Goal: Transaction & Acquisition: Purchase product/service

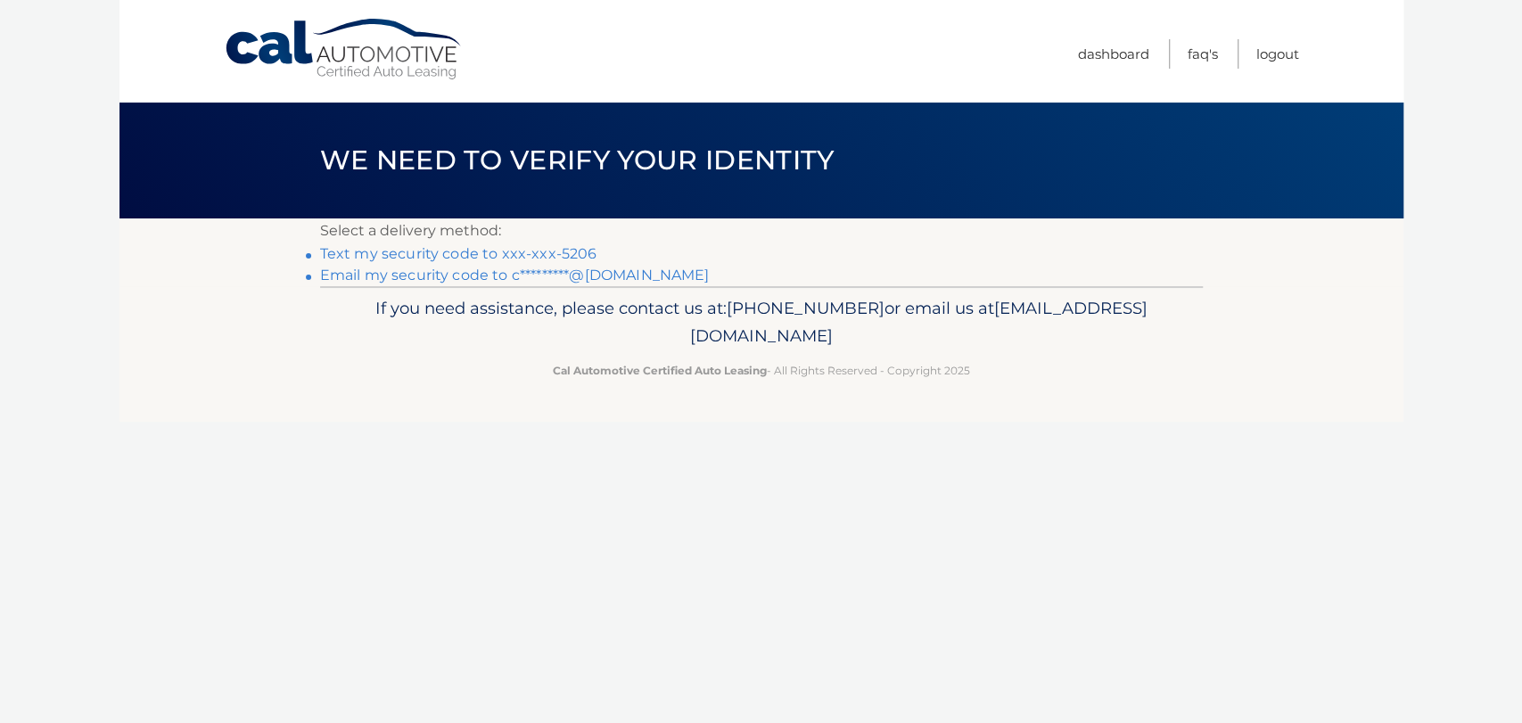
click at [392, 252] on link "Text my security code to xxx-xxx-5206" at bounding box center [458, 253] width 277 height 17
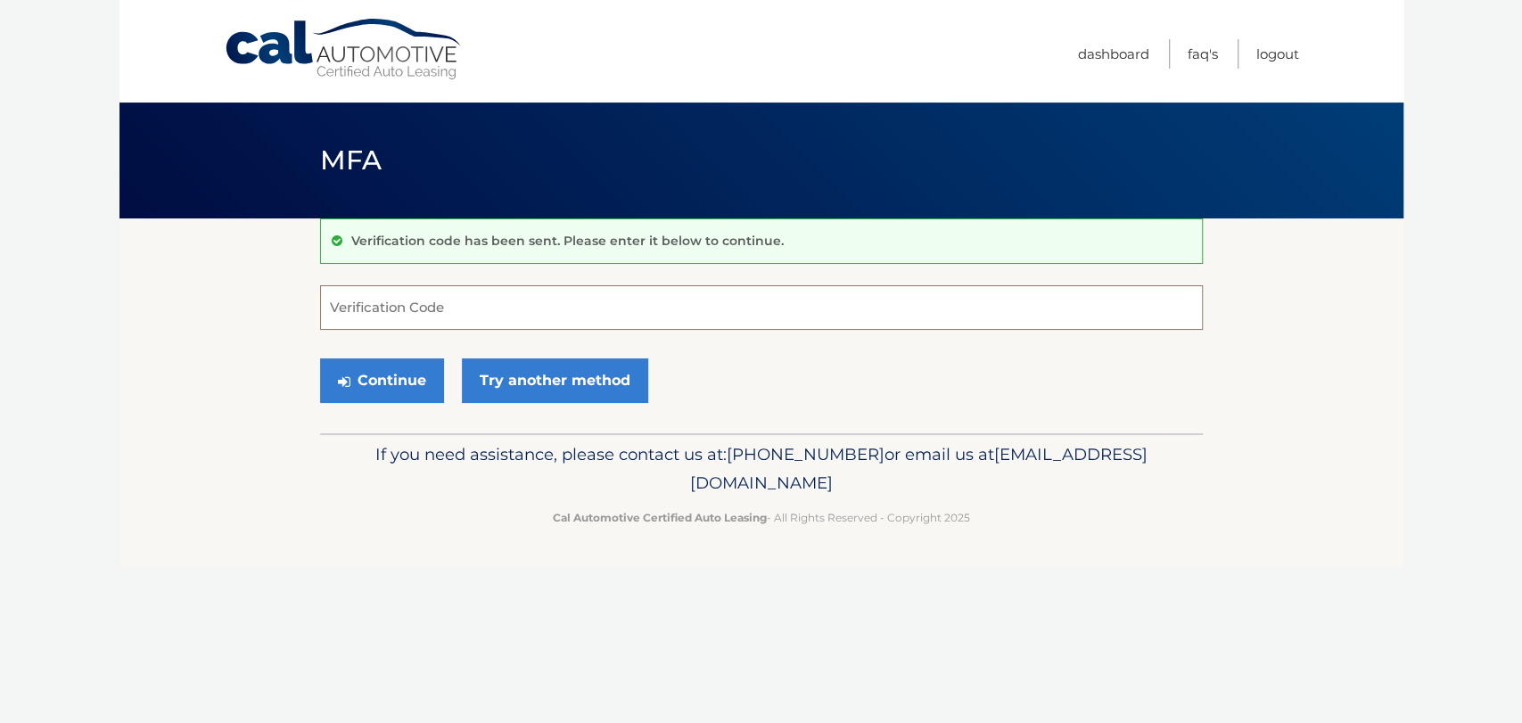
drag, startPoint x: 364, startPoint y: 305, endPoint x: 373, endPoint y: 304, distance: 9.0
click at [369, 305] on input "Verification Code" at bounding box center [761, 307] width 883 height 45
type input "056323"
click at [378, 379] on button "Continue" at bounding box center [382, 381] width 124 height 45
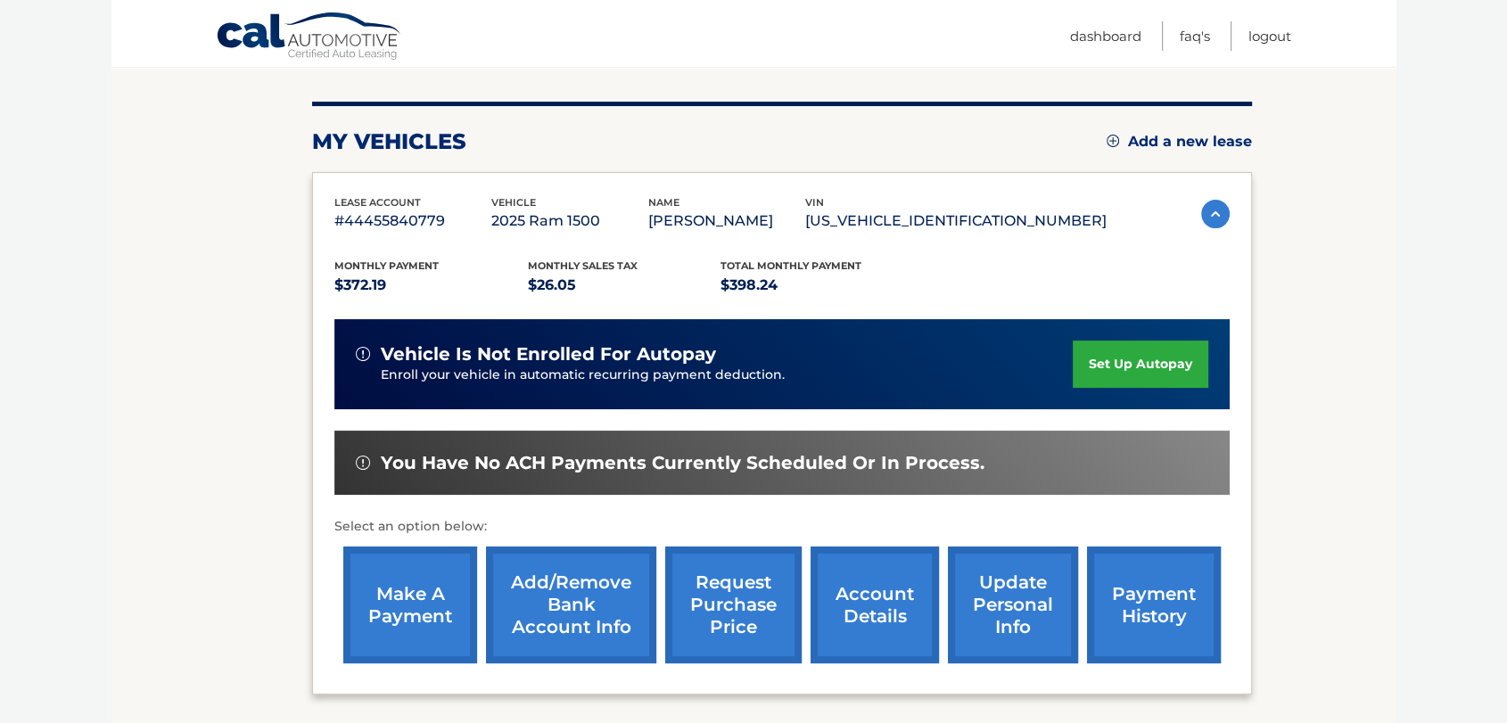
scroll to position [198, 0]
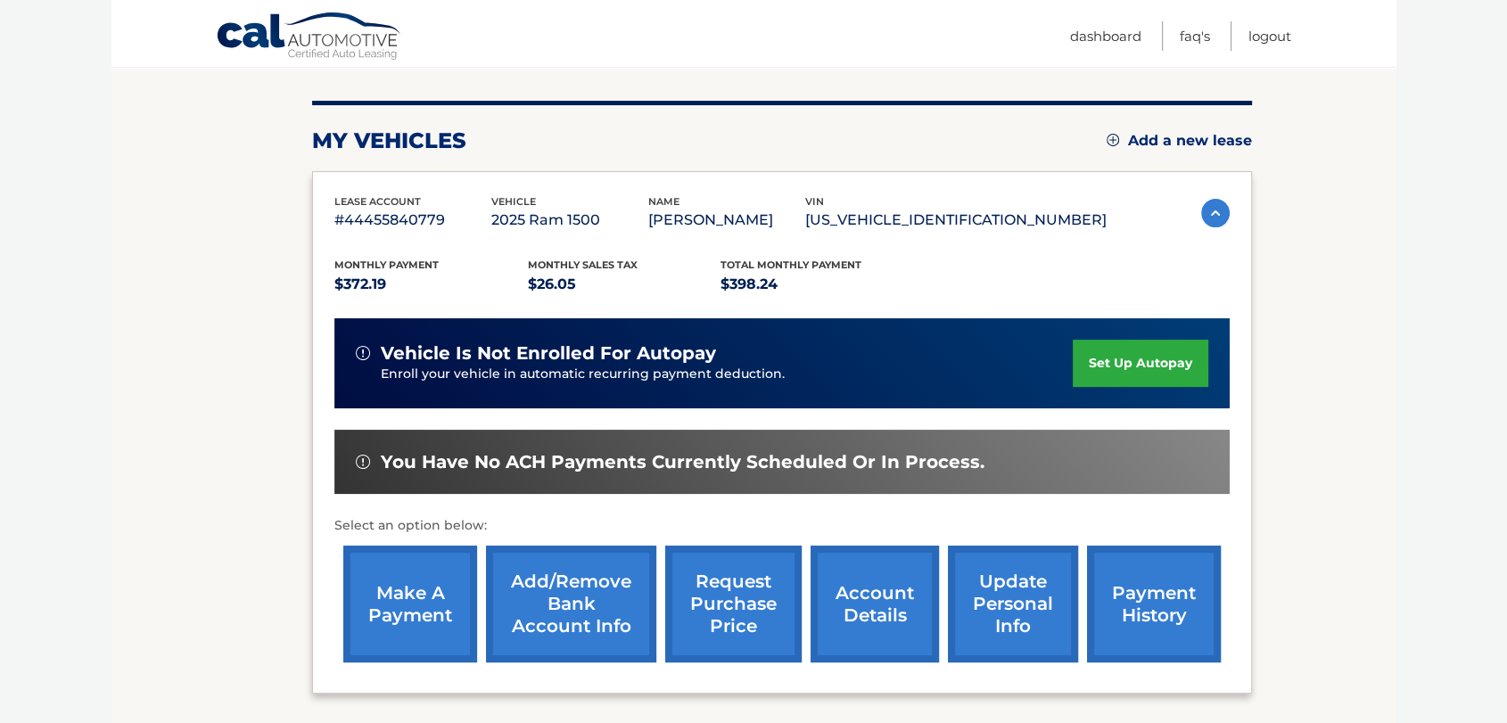
click at [419, 589] on link "make a payment" at bounding box center [410, 604] width 134 height 117
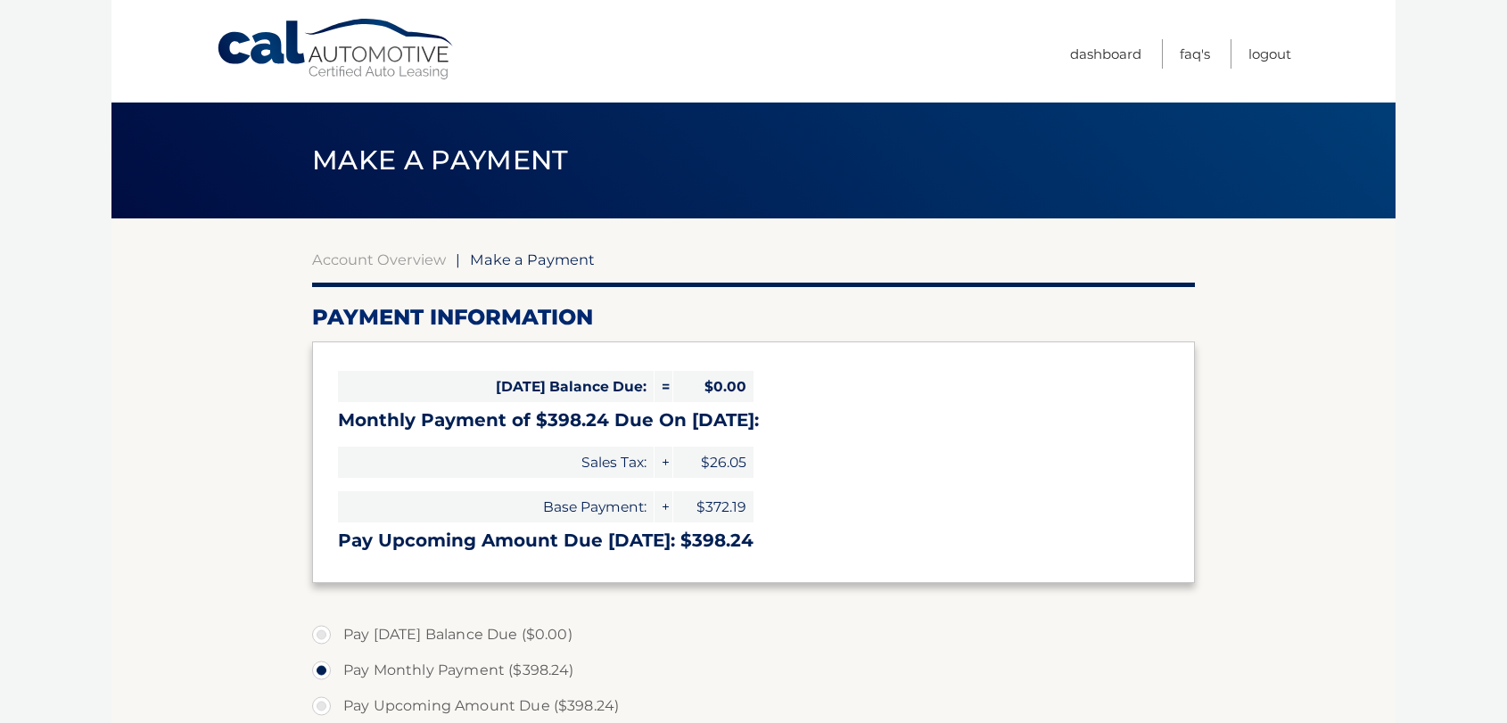
select select "ZDE0OTMwN2YtOWY0Zi00NjExLWJkMmEtYTcyNjY2NjU2ZTg4"
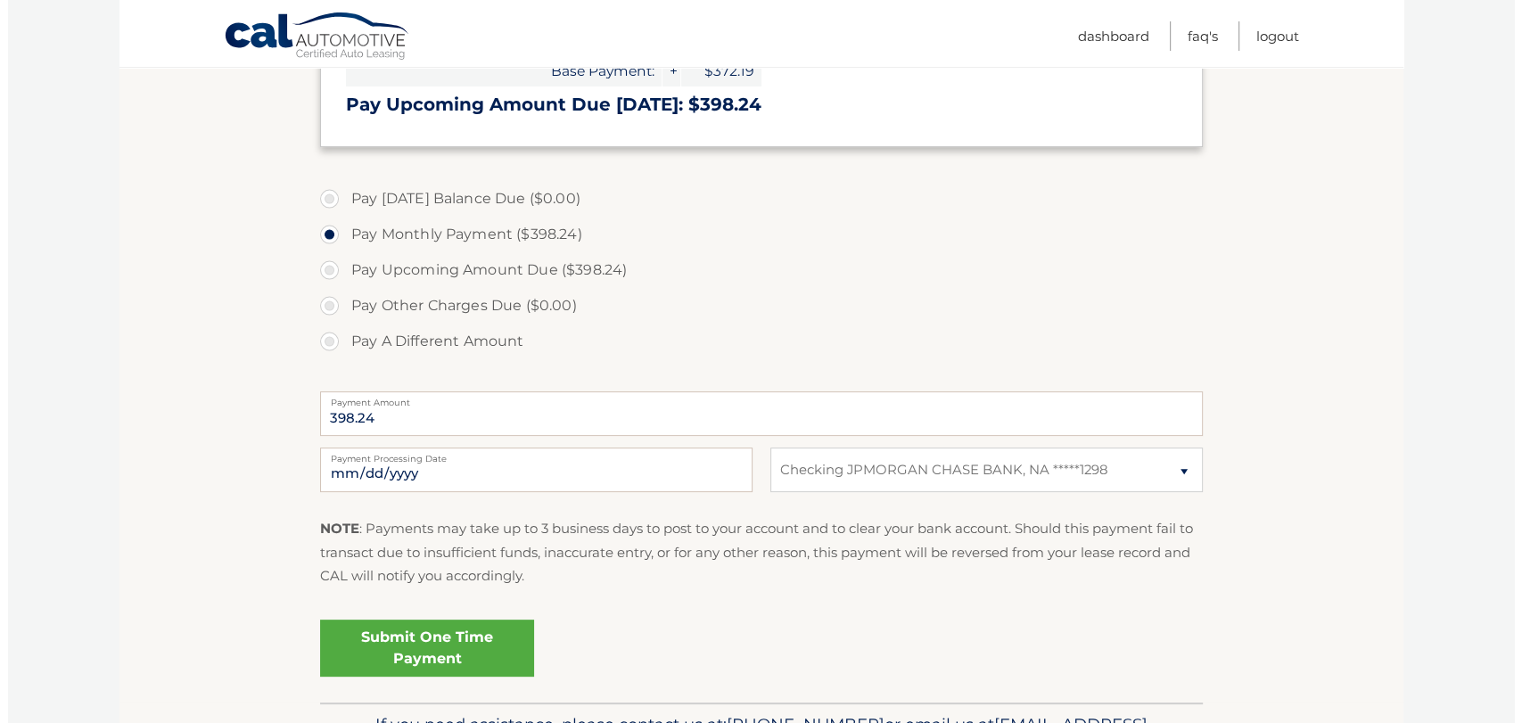
scroll to position [495, 0]
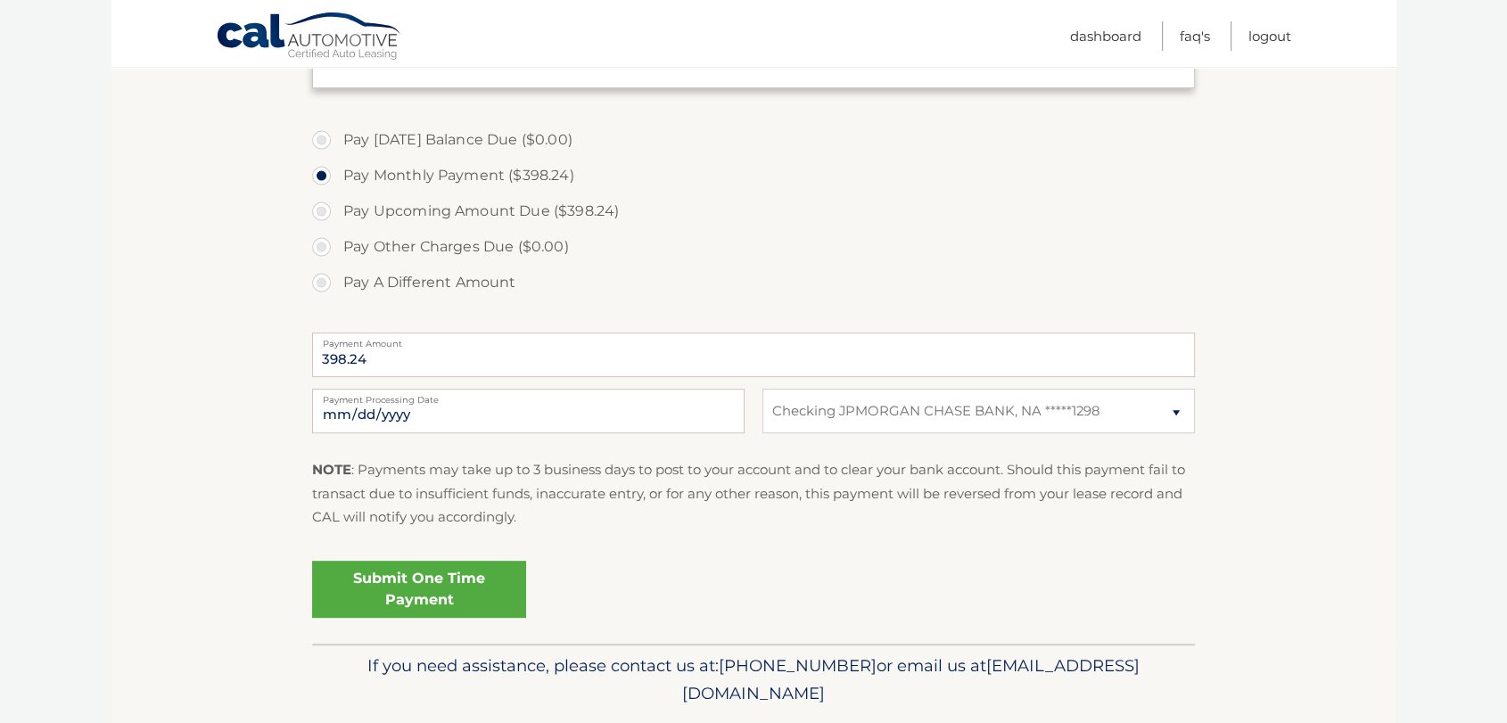
click at [424, 602] on link "Submit One Time Payment" at bounding box center [419, 589] width 214 height 57
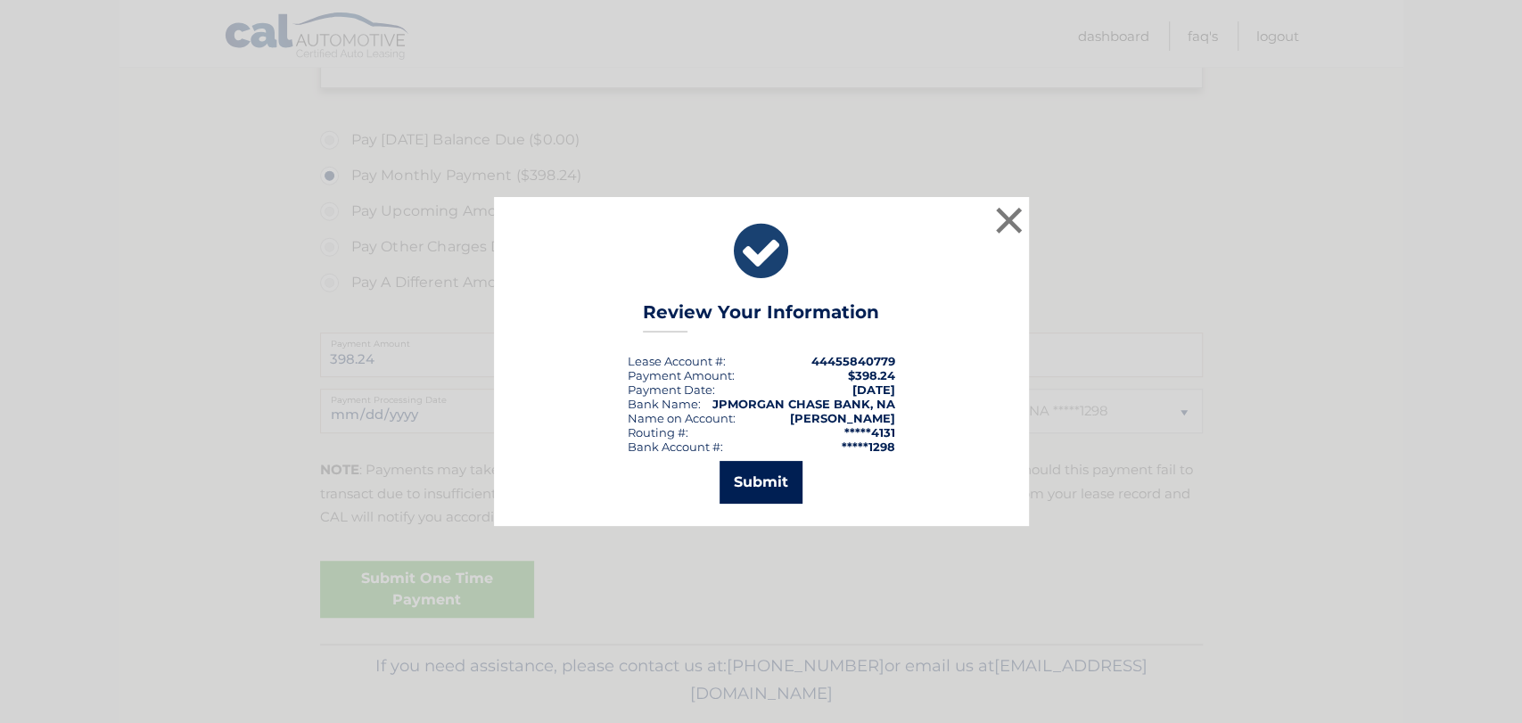
click at [757, 478] on button "Submit" at bounding box center [761, 482] width 83 height 43
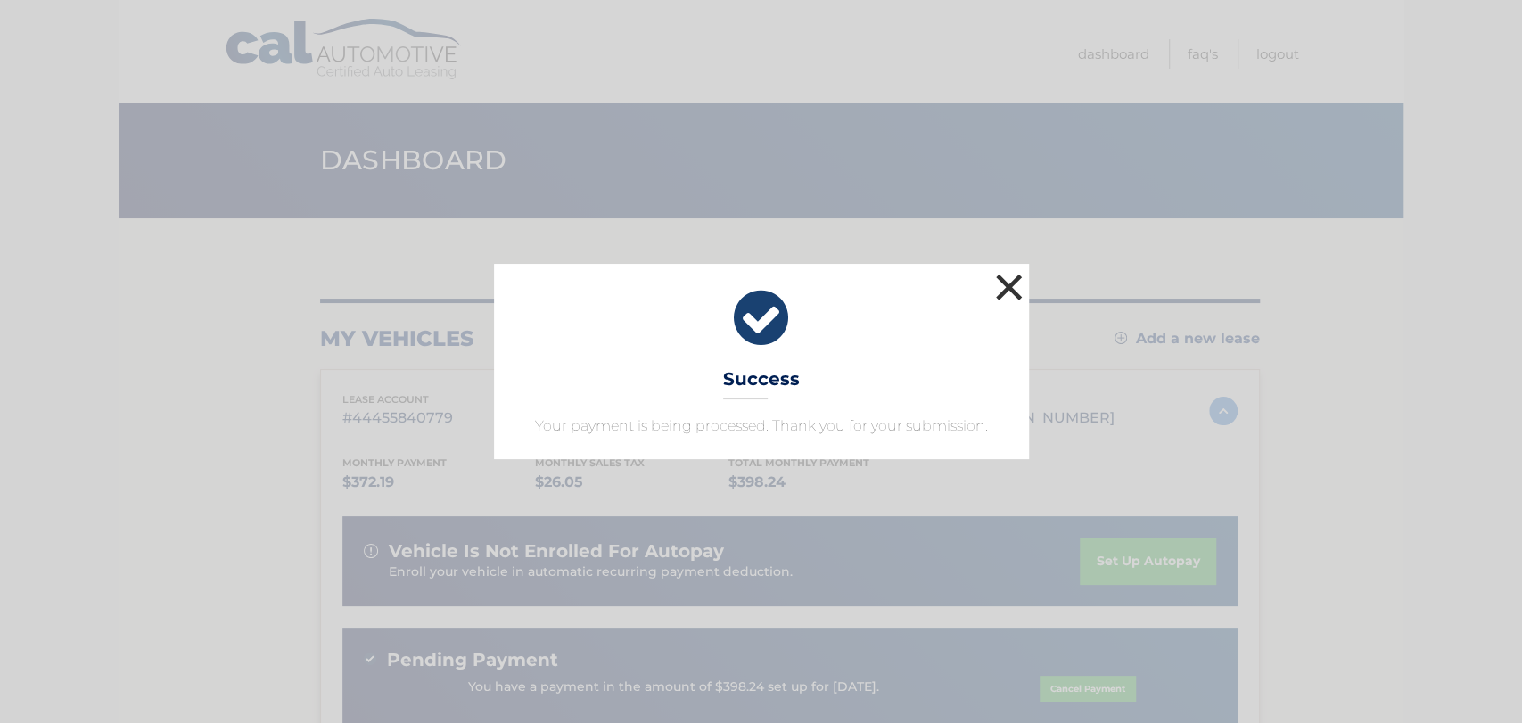
click at [1008, 269] on button "×" at bounding box center [1010, 287] width 36 height 36
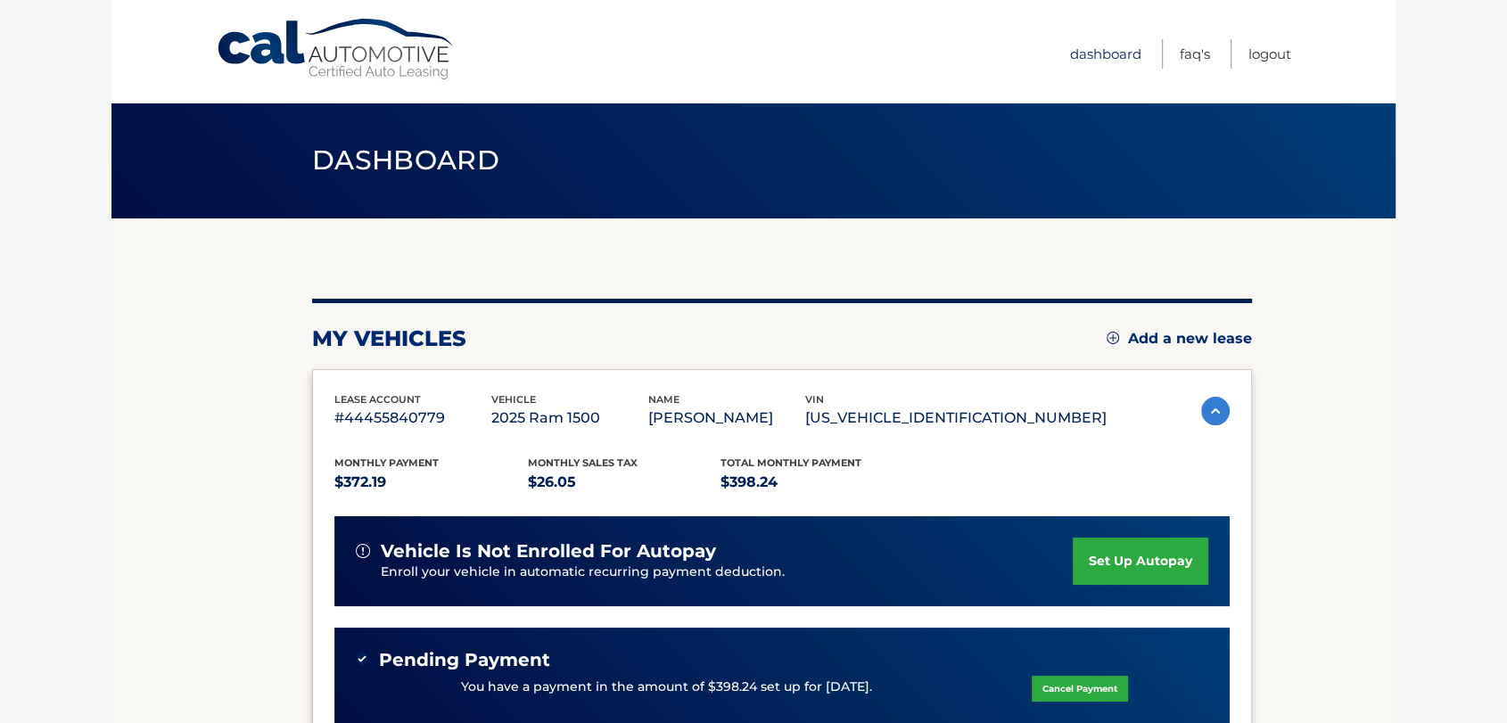
click at [1099, 49] on link "Dashboard" at bounding box center [1105, 53] width 71 height 29
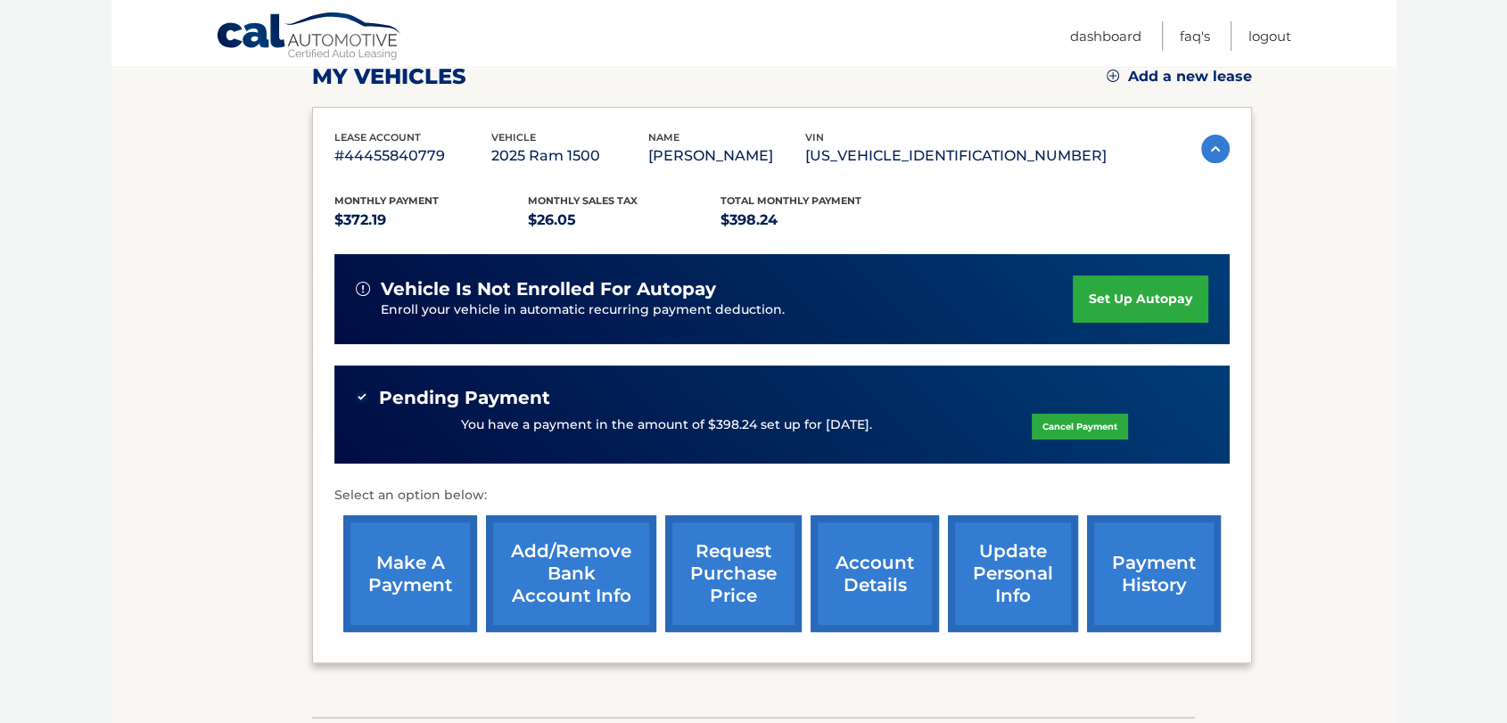
scroll to position [297, 0]
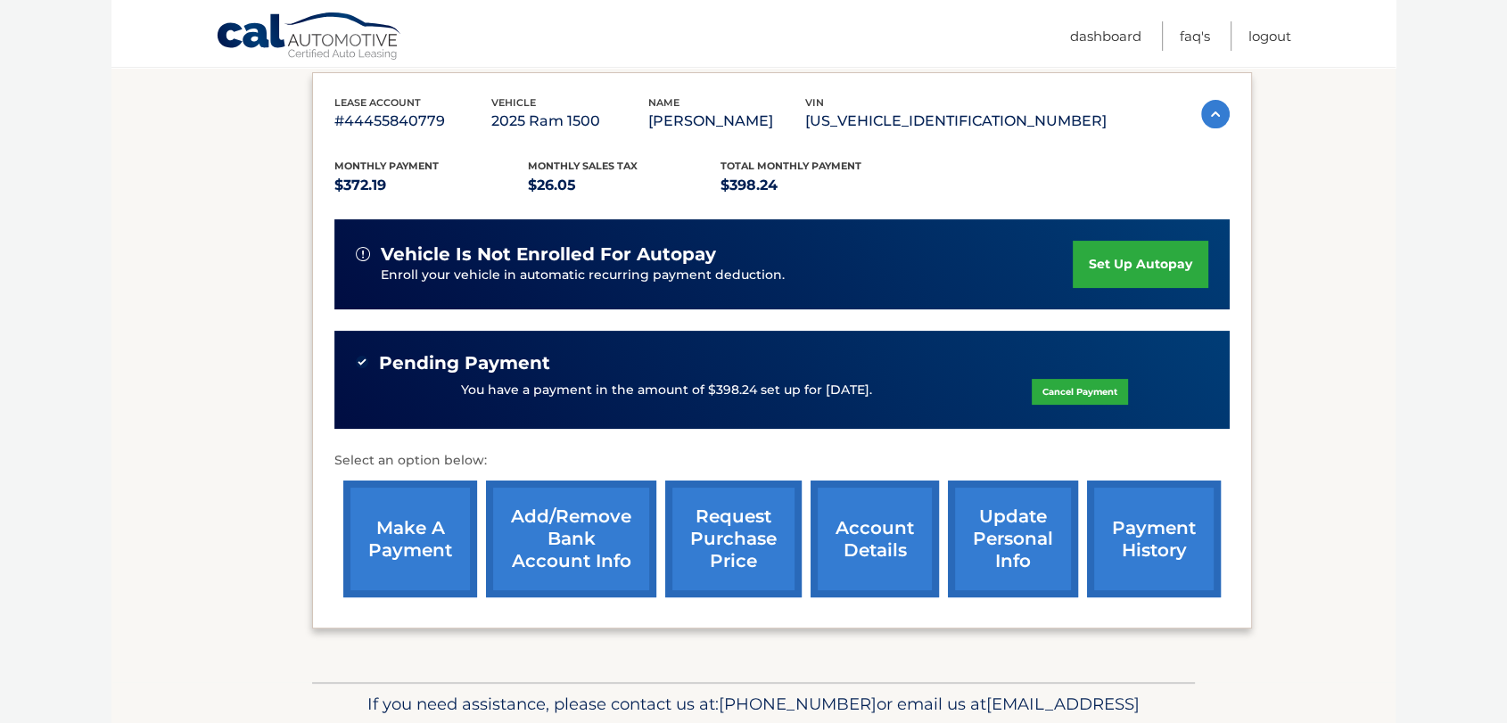
click at [1159, 533] on link "payment history" at bounding box center [1154, 539] width 134 height 117
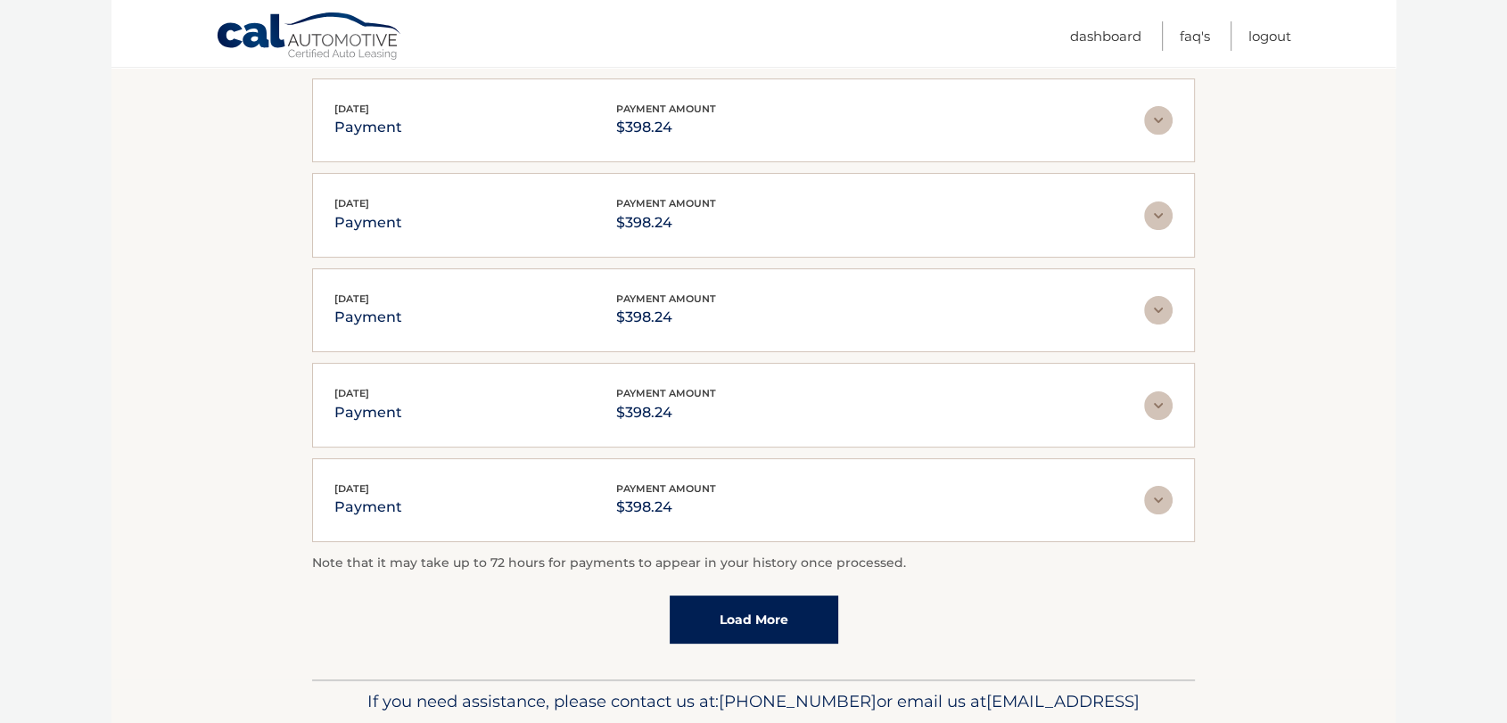
scroll to position [396, 0]
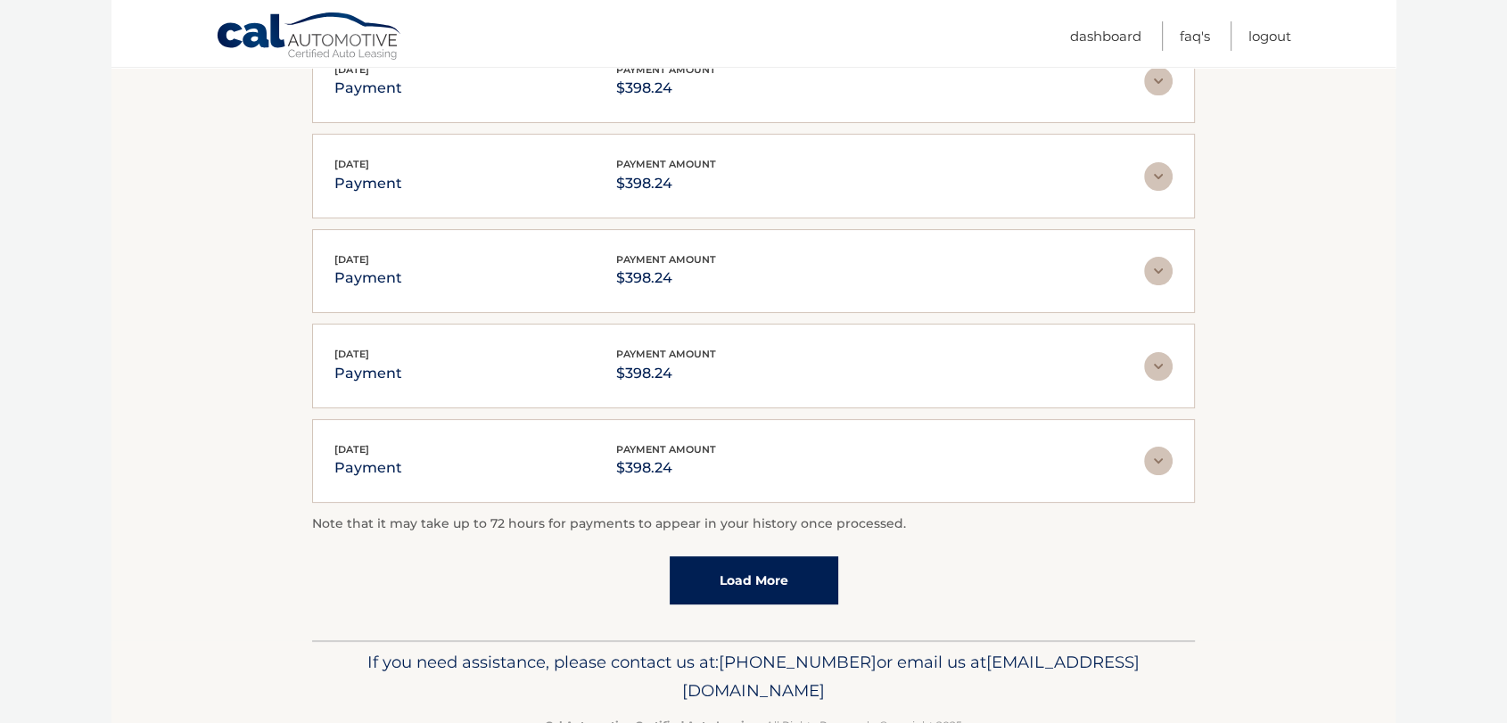
click at [773, 572] on link "Load More" at bounding box center [754, 581] width 169 height 48
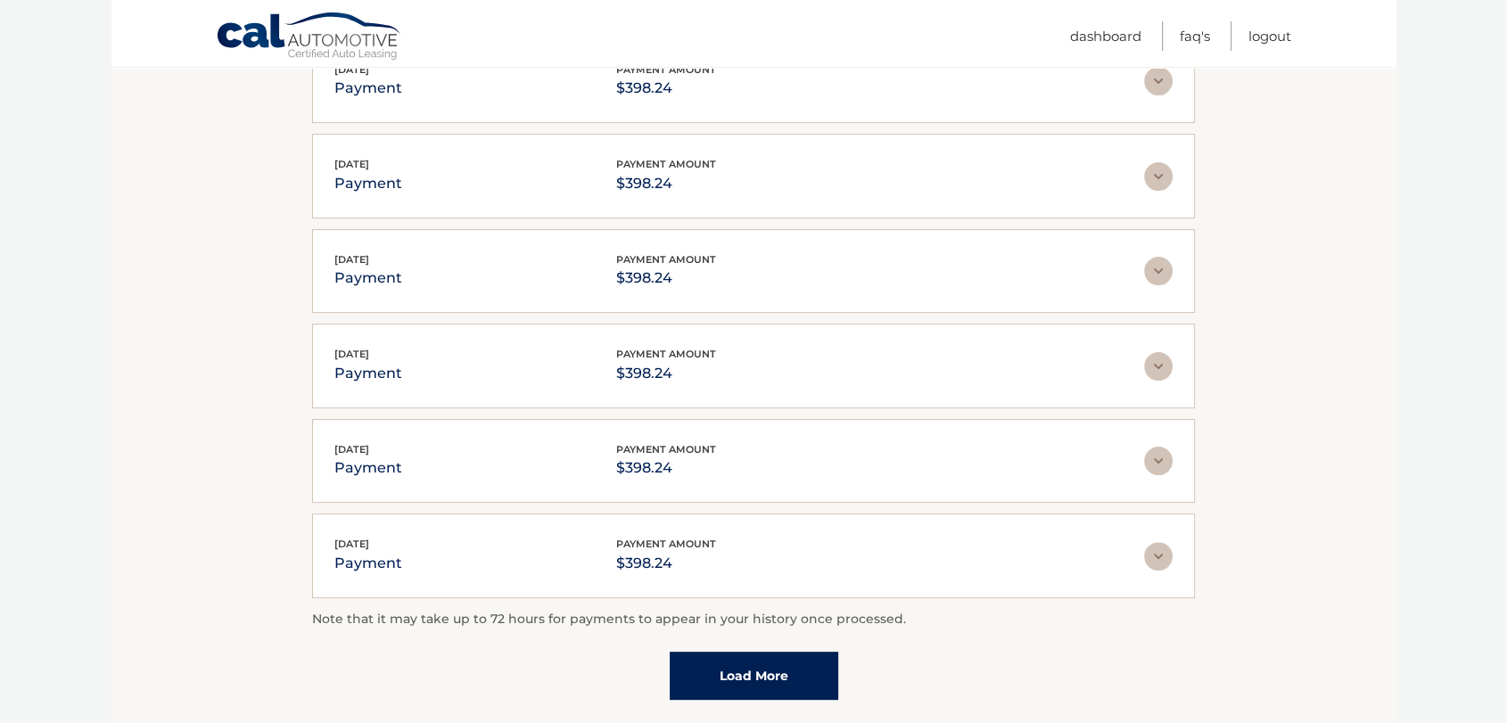
click at [755, 658] on link "Load More" at bounding box center [754, 676] width 169 height 48
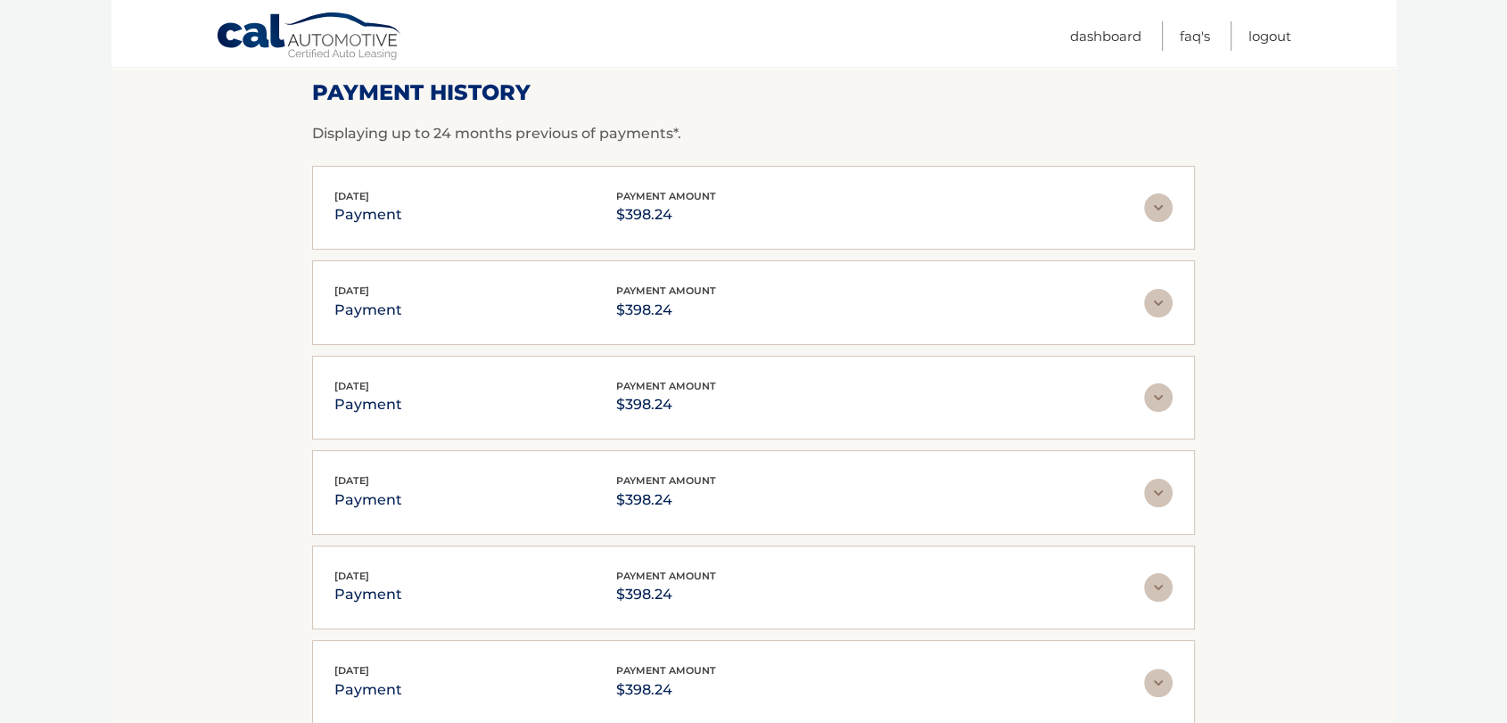
scroll to position [186, 0]
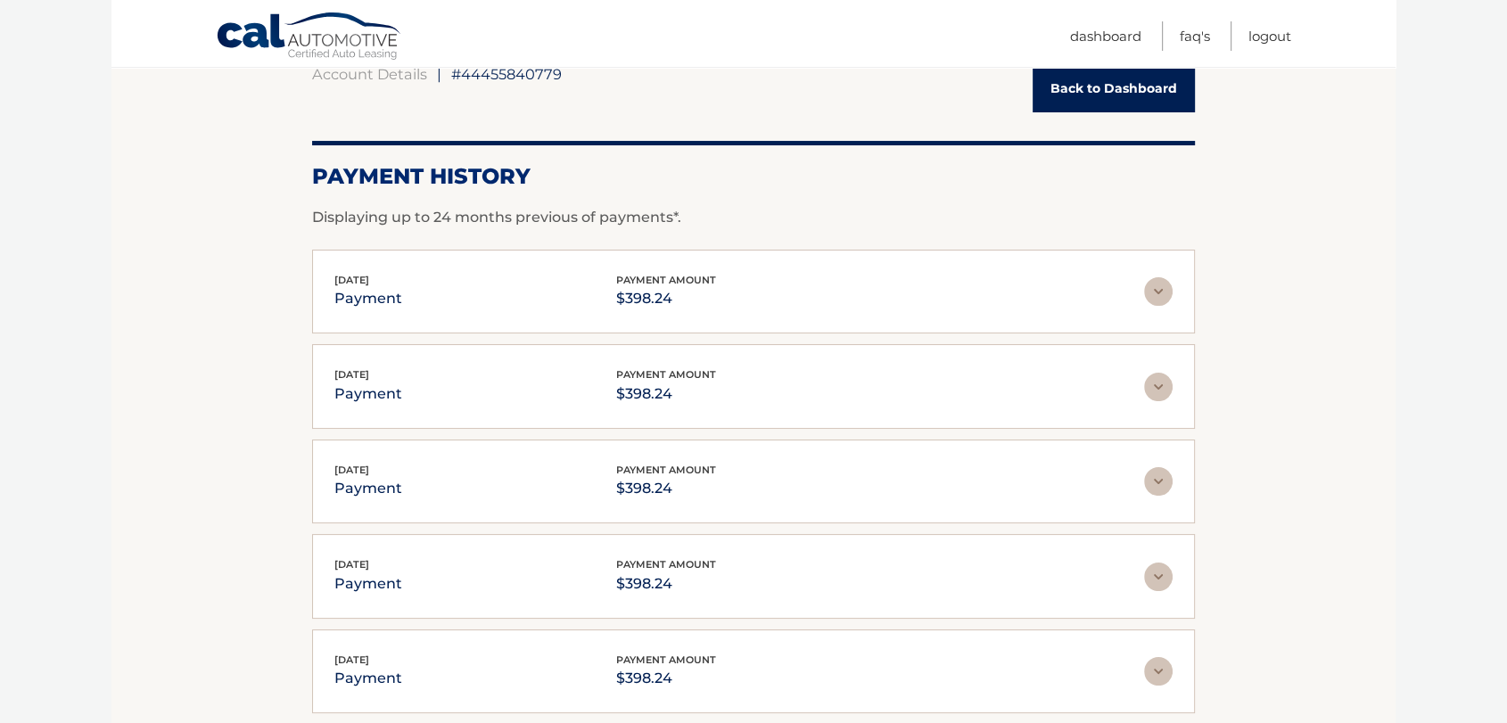
click at [1070, 81] on link "Back to Dashboard" at bounding box center [1114, 88] width 162 height 47
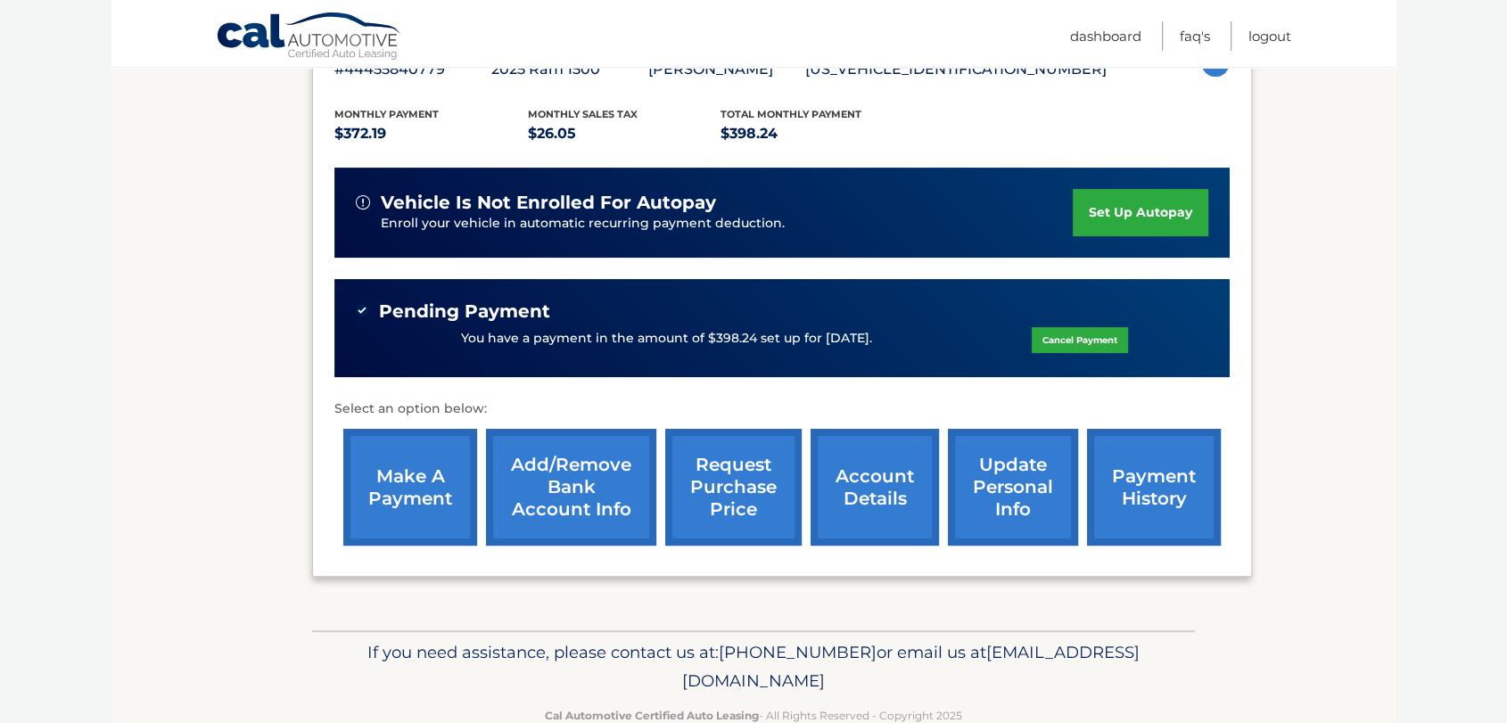
scroll to position [392, 0]
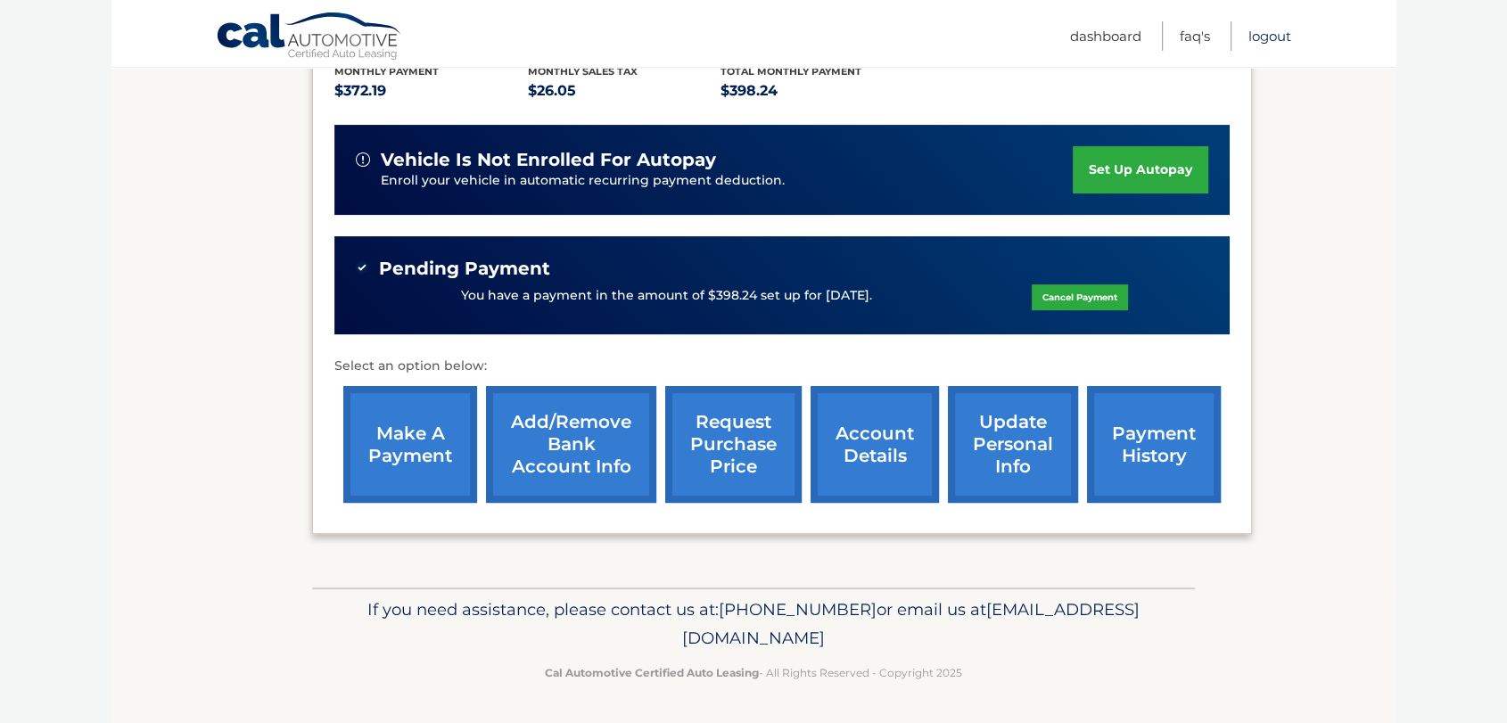
click at [1263, 29] on link "Logout" at bounding box center [1270, 35] width 43 height 29
